Goal: Task Accomplishment & Management: Manage account settings

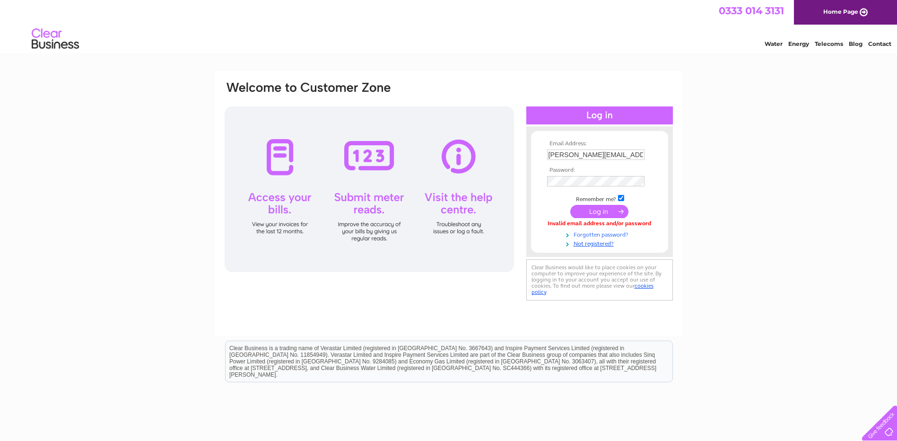
click at [600, 232] on link "Forgotten password?" at bounding box center [600, 233] width 107 height 9
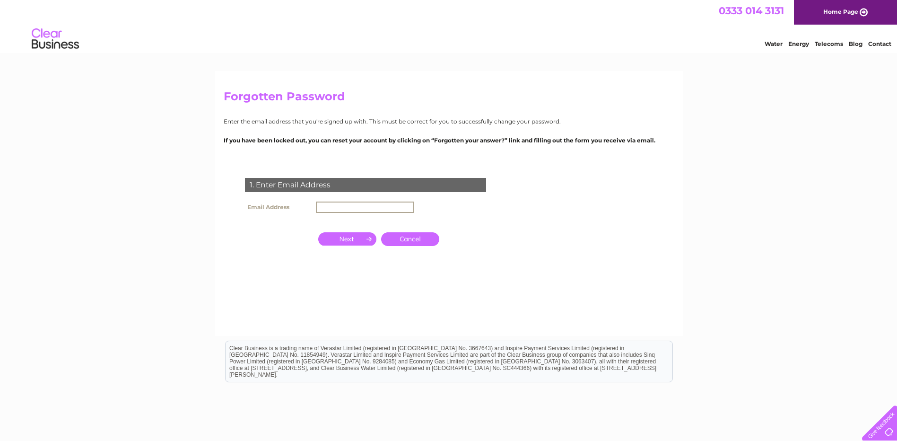
click at [351, 207] on input "text" at bounding box center [365, 207] width 98 height 11
type input "frankie@coppertrees-ek.co.uk"
click at [348, 240] on input "button" at bounding box center [347, 238] width 58 height 13
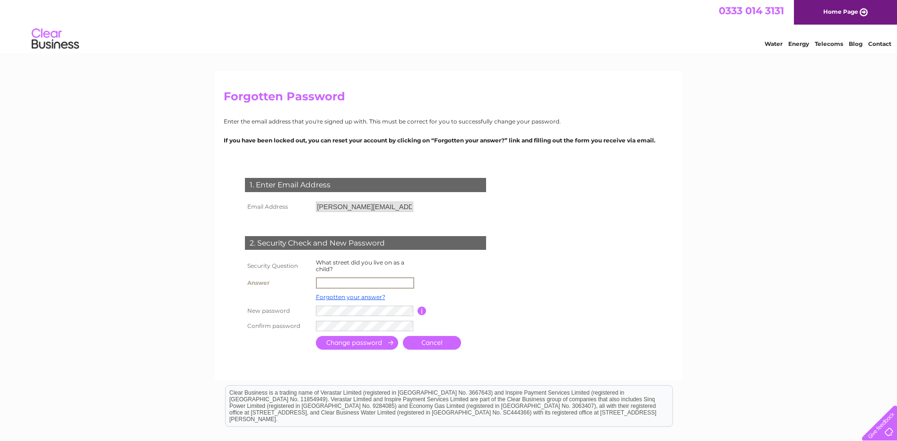
click at [334, 281] on input "text" at bounding box center [365, 282] width 98 height 11
type input "Tivoli Court"
click at [301, 353] on div at bounding box center [368, 361] width 288 height 19
click at [348, 343] on input "submit" at bounding box center [357, 342] width 82 height 14
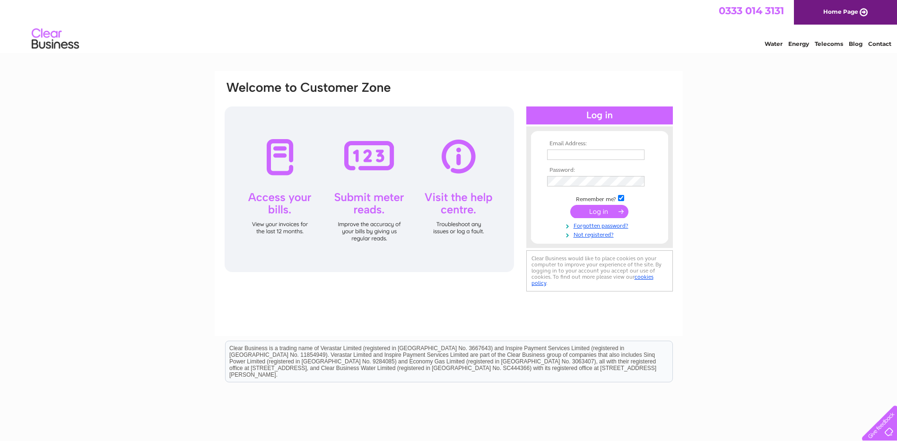
type input "[PERSON_NAME][EMAIL_ADDRESS][DOMAIN_NAME]"
click at [590, 209] on input "submit" at bounding box center [600, 211] width 58 height 13
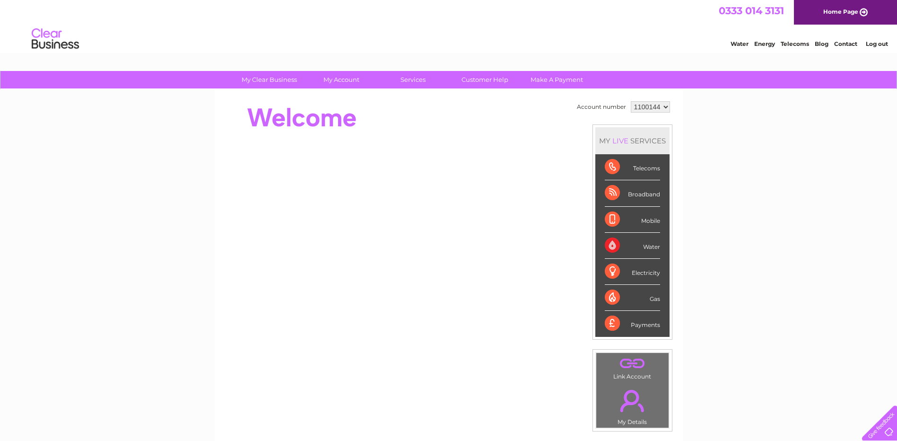
click at [654, 107] on select "1100144" at bounding box center [650, 106] width 39 height 11
click at [736, 40] on li "Water" at bounding box center [740, 42] width 18 height 9
click at [736, 43] on link "Water" at bounding box center [740, 43] width 18 height 7
